Goal: Information Seeking & Learning: Learn about a topic

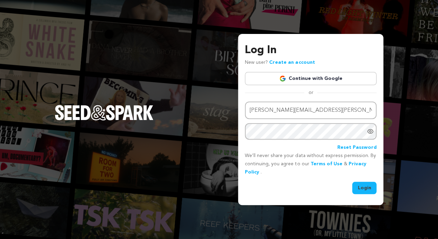
click at [359, 185] on button "Login" at bounding box center [364, 187] width 24 height 12
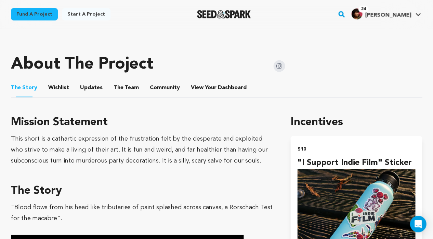
scroll to position [228, 0]
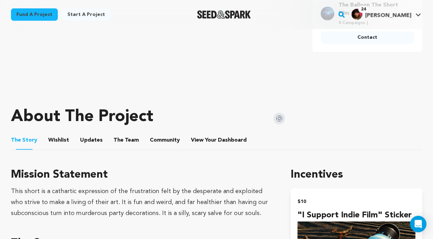
click at [52, 139] on button "Wishlist" at bounding box center [59, 141] width 16 height 16
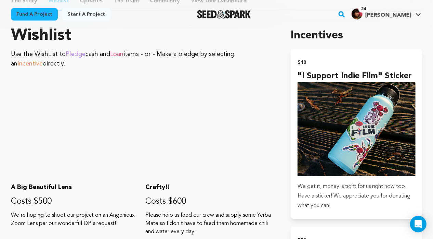
scroll to position [236, 0]
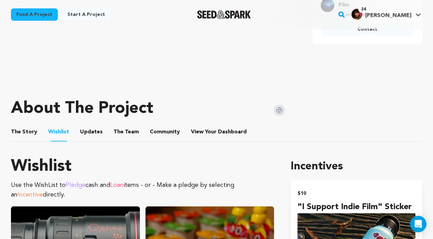
click at [20, 128] on button "The Story" at bounding box center [24, 133] width 16 height 16
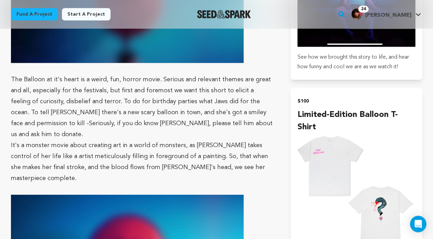
scroll to position [591, 0]
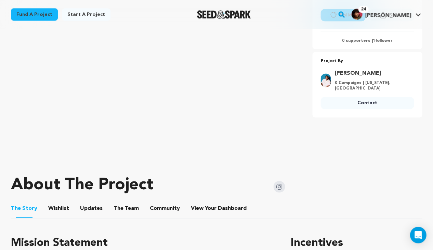
scroll to position [230, 0]
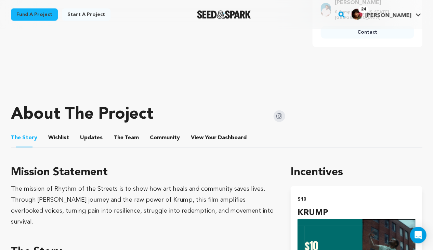
click at [57, 134] on button "Wishlist" at bounding box center [59, 138] width 16 height 16
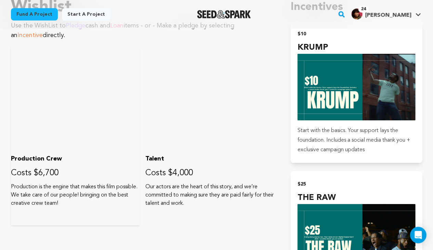
scroll to position [294, 0]
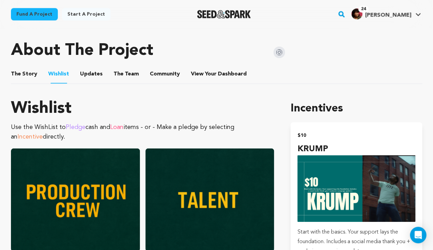
click at [21, 71] on button "The Story" at bounding box center [24, 75] width 16 height 16
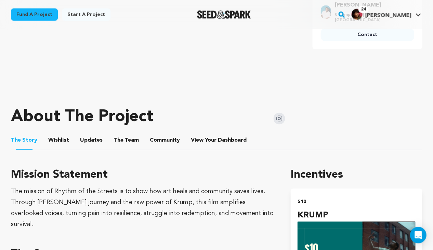
scroll to position [309, 0]
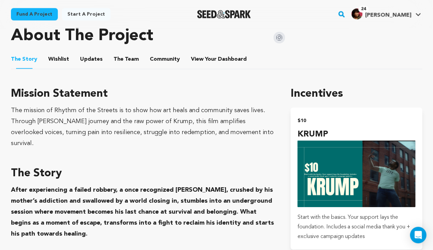
click at [119, 59] on button "The Team" at bounding box center [126, 60] width 16 height 16
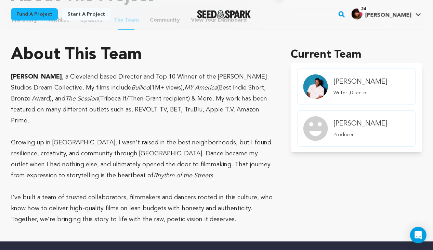
scroll to position [299, 0]
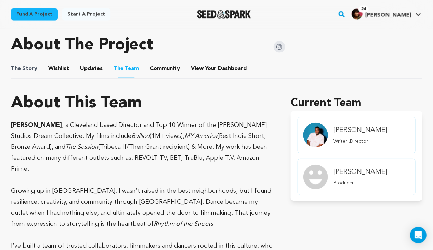
click at [33, 64] on span "The Story" at bounding box center [24, 68] width 26 height 8
click at [32, 65] on span "The Story" at bounding box center [24, 68] width 26 height 8
click at [27, 64] on button "The Story" at bounding box center [24, 70] width 16 height 16
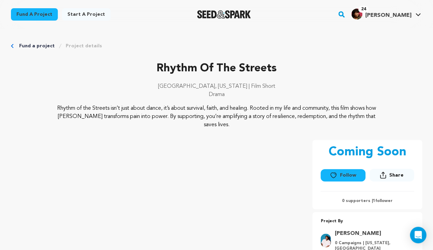
click at [151, 0] on div "Fund a project Start a project Search" at bounding box center [216, 14] width 433 height 29
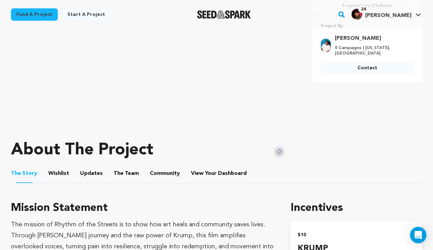
scroll to position [276, 0]
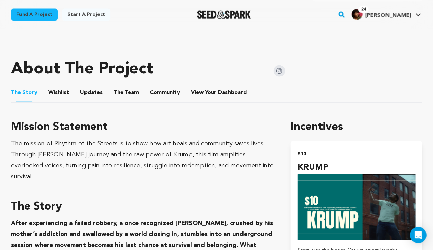
click at [131, 0] on div "Fund a project Start a project Search" at bounding box center [216, 14] width 433 height 29
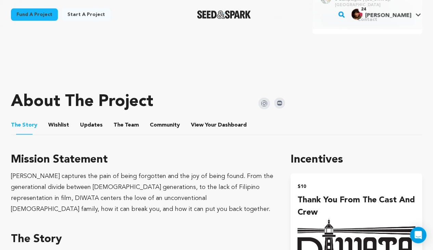
scroll to position [175, 0]
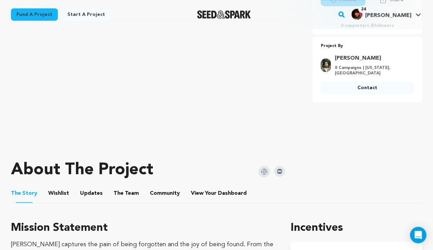
click at [60, 193] on button "Wishlist" at bounding box center [59, 194] width 16 height 16
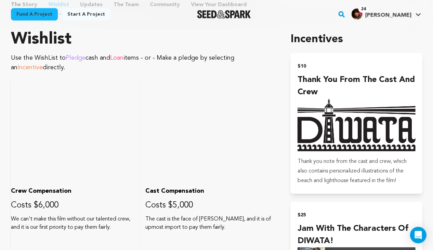
scroll to position [242, 0]
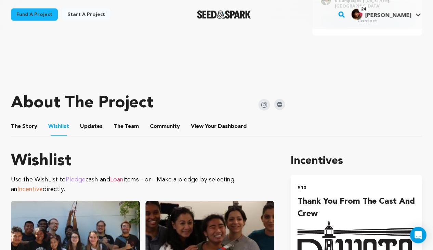
click at [21, 123] on button "The Story" at bounding box center [24, 127] width 16 height 16
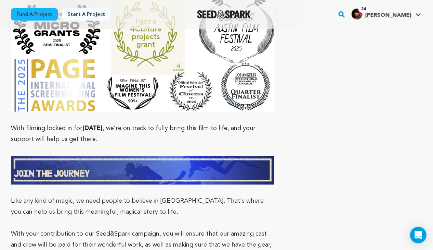
scroll to position [4359, 0]
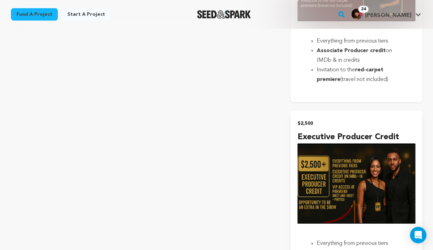
scroll to position [1696, 0]
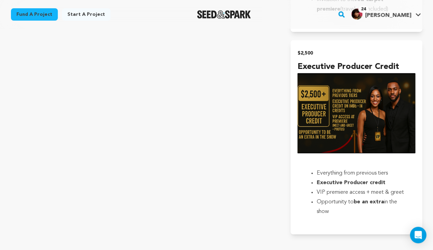
click at [164, 0] on div "Fund a project Start a project Search" at bounding box center [216, 14] width 433 height 29
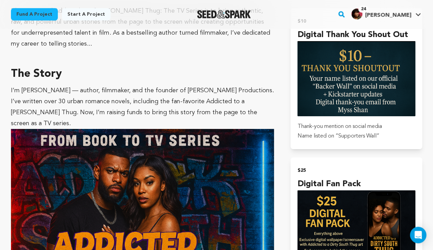
scroll to position [291, 0]
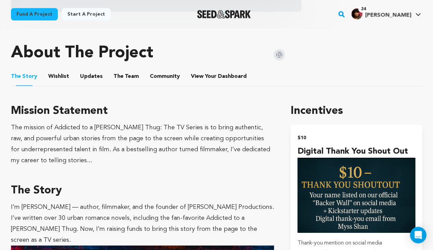
click at [63, 78] on button "Wishlist" at bounding box center [59, 78] width 16 height 16
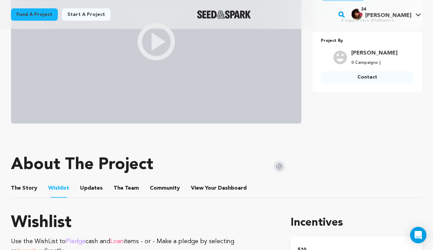
scroll to position [229, 0]
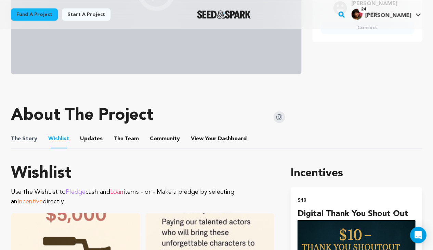
click at [14, 139] on span "The" at bounding box center [16, 138] width 10 height 8
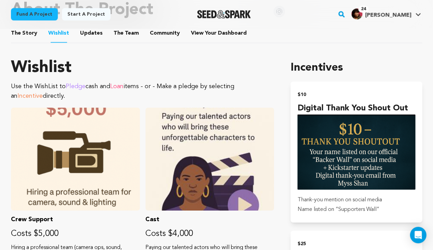
scroll to position [325, 0]
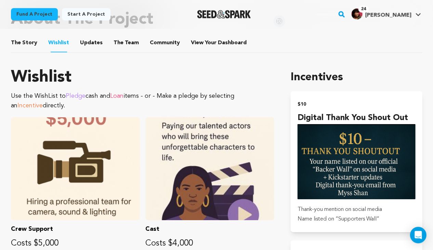
click at [26, 45] on button "The Story" at bounding box center [24, 44] width 16 height 16
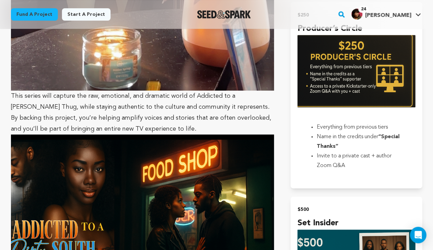
scroll to position [1202, 0]
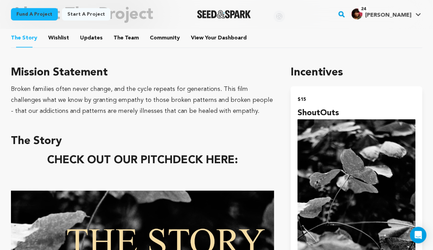
scroll to position [297, 0]
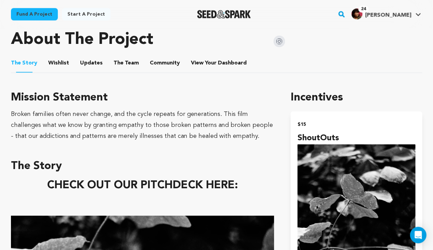
click at [64, 58] on button "Wishlist" at bounding box center [59, 64] width 16 height 16
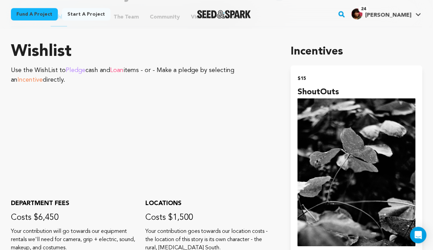
scroll to position [262, 0]
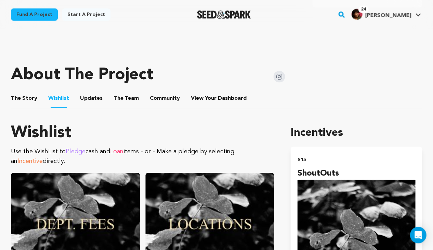
click at [18, 98] on button "The Story" at bounding box center [24, 99] width 16 height 16
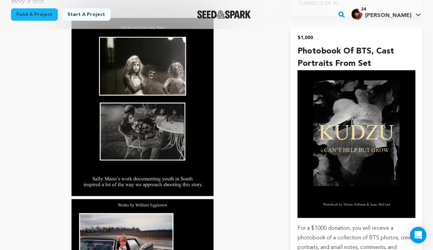
scroll to position [1769, 0]
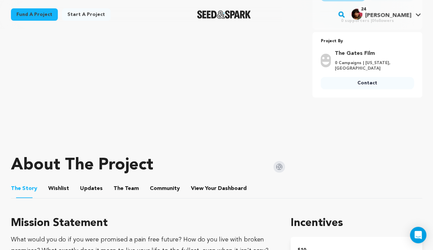
scroll to position [261, 0]
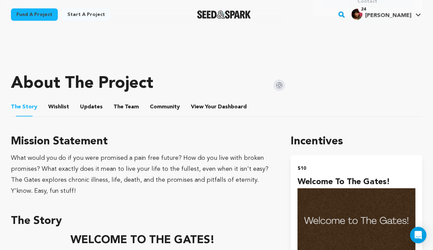
click at [51, 105] on button "Wishlist" at bounding box center [59, 108] width 16 height 16
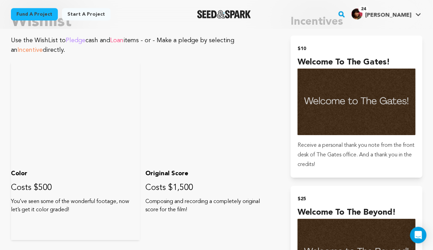
scroll to position [326, 0]
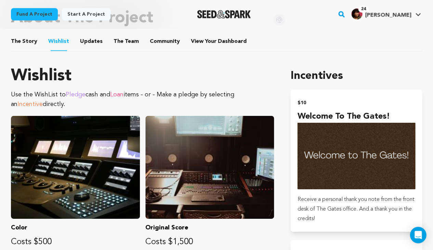
click at [23, 37] on button "The Story" at bounding box center [24, 43] width 16 height 16
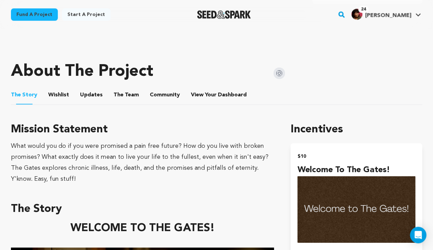
scroll to position [201, 0]
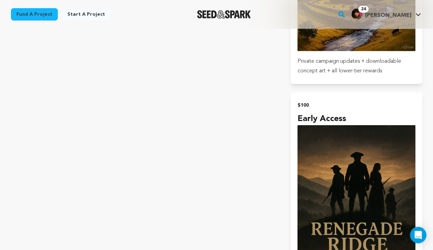
scroll to position [1015, 0]
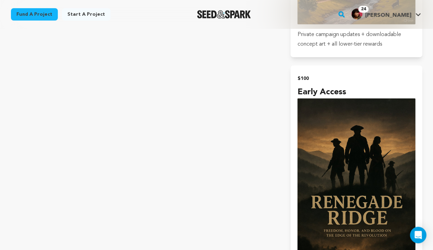
click at [185, 0] on div "Fund a project Start a project Search" at bounding box center [216, 14] width 433 height 29
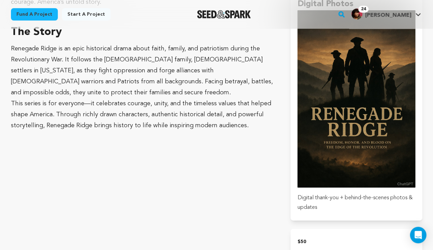
scroll to position [237, 0]
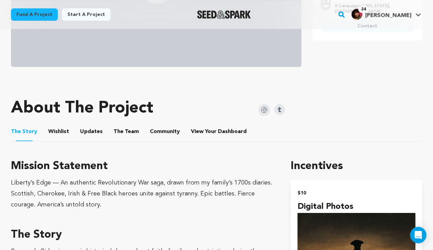
click at [56, 129] on button "Wishlist" at bounding box center [59, 132] width 16 height 16
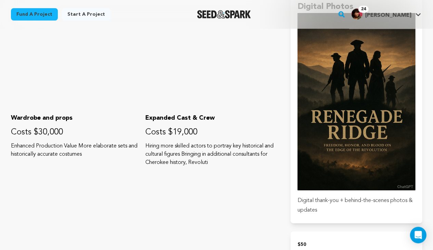
scroll to position [308, 0]
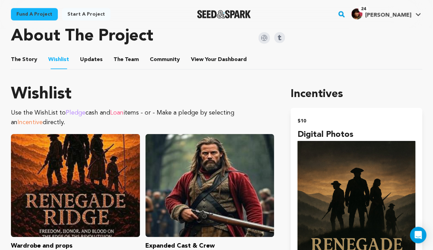
click at [27, 59] on button "The Story" at bounding box center [24, 61] width 16 height 16
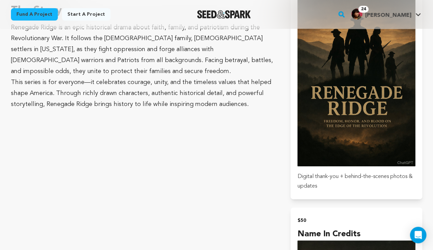
scroll to position [350, 0]
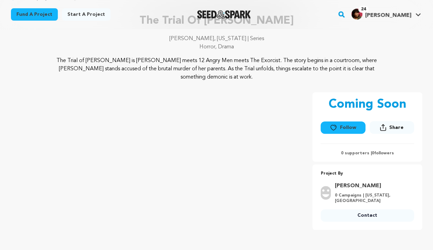
scroll to position [100, 0]
